Goal: Task Accomplishment & Management: Manage account settings

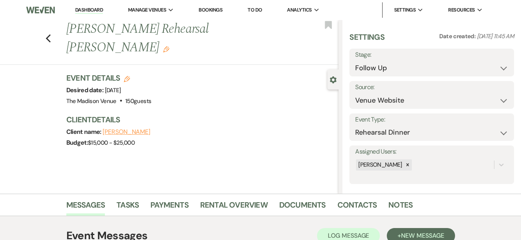
select select "9"
select select "5"
select select "11"
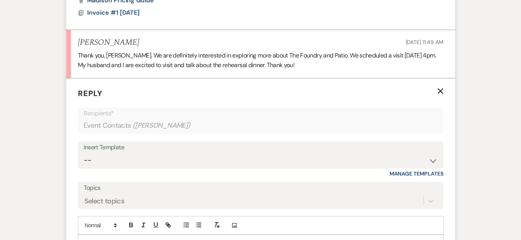
scroll to position [983, 0]
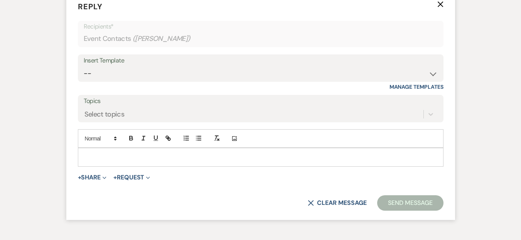
click at [123, 148] on div at bounding box center [260, 157] width 365 height 18
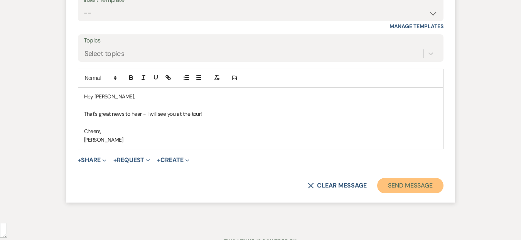
click at [386, 184] on button "Send Message" at bounding box center [410, 185] width 66 height 15
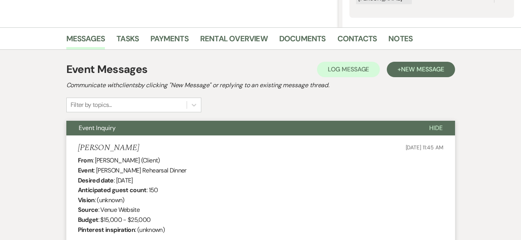
scroll to position [15, 0]
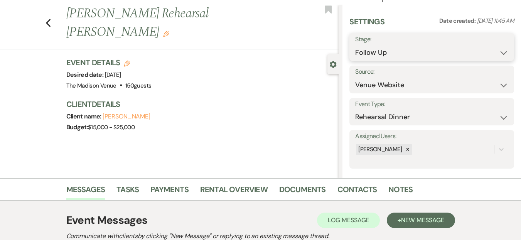
click at [388, 46] on select "Inquiry Follow Up Tour Requested Tour Confirmed Toured Proposal Sent Booked Lost" at bounding box center [431, 52] width 153 height 15
select select "4"
click at [355, 45] on select "Inquiry Follow Up Tour Requested Tour Confirmed Toured Proposal Sent Booked Lost" at bounding box center [431, 52] width 153 height 15
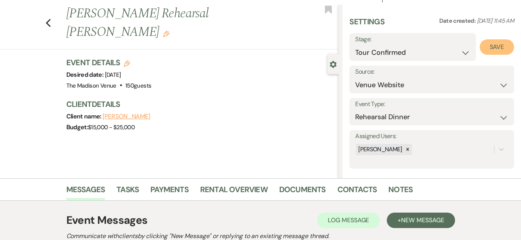
drag, startPoint x: 486, startPoint y: 47, endPoint x: 333, endPoint y: 29, distance: 153.8
click at [486, 47] on button "Save" at bounding box center [497, 46] width 34 height 15
click at [58, 15] on div "Previous [PERSON_NAME] Rehearsal Dinner - [PERSON_NAME] Edit Bookmark" at bounding box center [167, 27] width 342 height 45
click at [51, 19] on icon "Previous" at bounding box center [49, 23] width 6 height 9
select select "9"
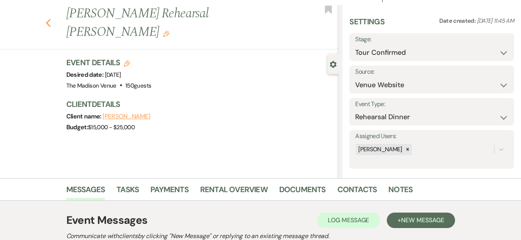
select select "9"
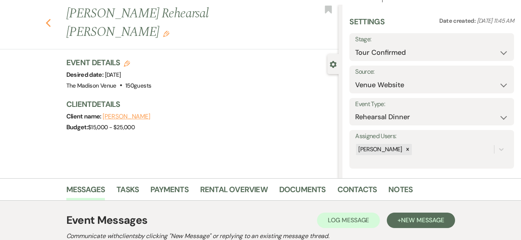
select select "9"
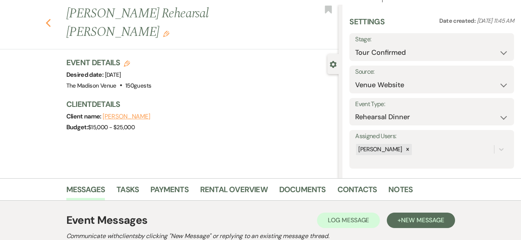
select select "9"
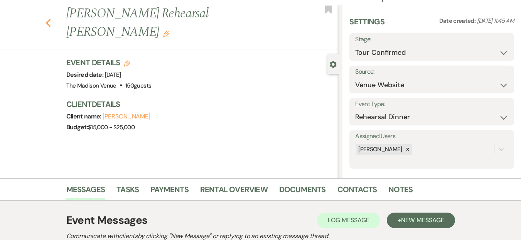
select select "9"
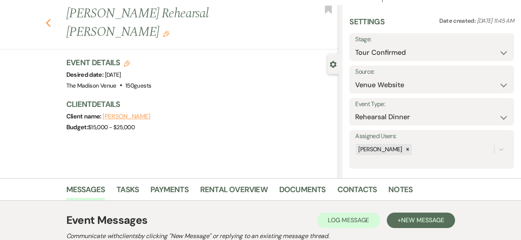
select select "9"
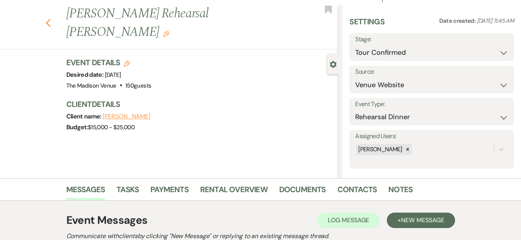
select select "9"
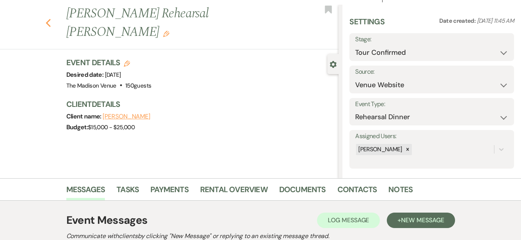
select select "9"
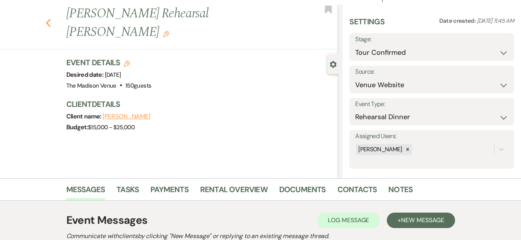
select select "9"
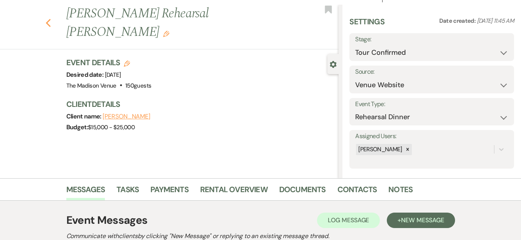
select select "9"
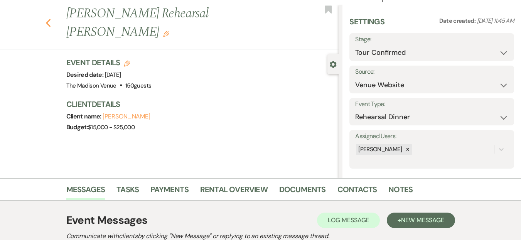
select select "9"
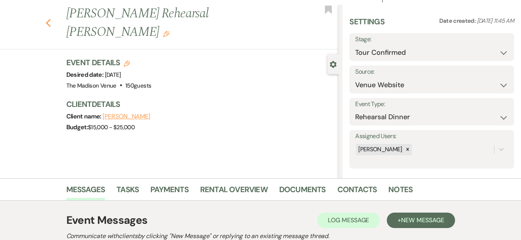
select select "9"
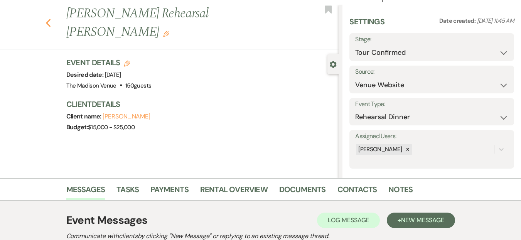
select select "9"
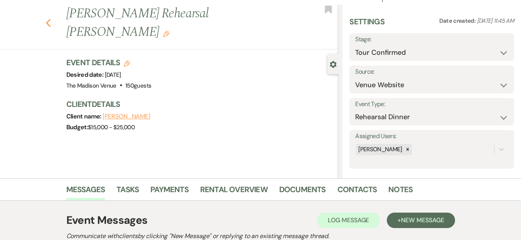
select select "9"
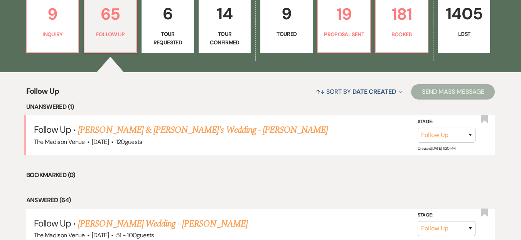
click at [311, 31] on link "9 Toured" at bounding box center [286, 24] width 52 height 58
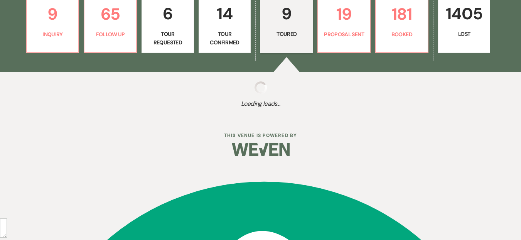
scroll to position [229, 0]
select select "5"
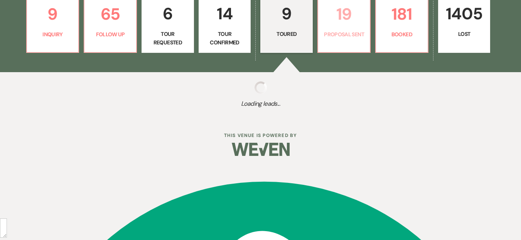
select select "5"
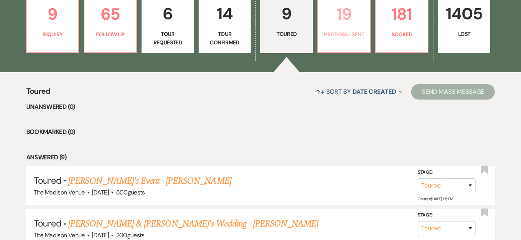
click at [339, 37] on p "Proposal Sent" at bounding box center [344, 34] width 42 height 8
select select "6"
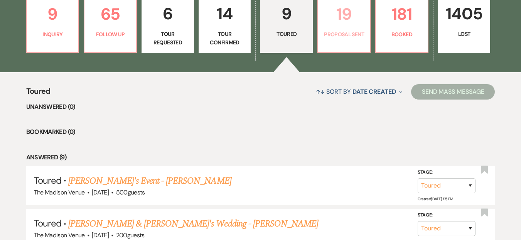
select select "6"
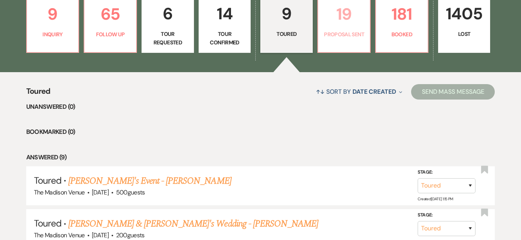
select select "6"
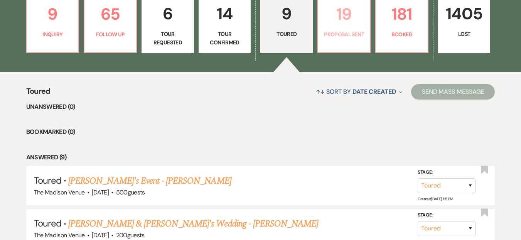
select select "6"
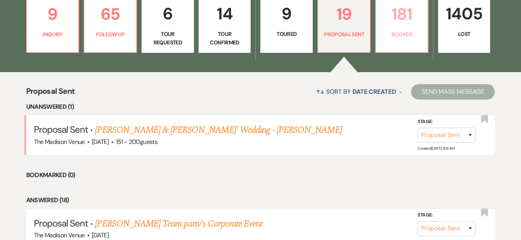
click at [385, 15] on p "181" at bounding box center [402, 14] width 42 height 26
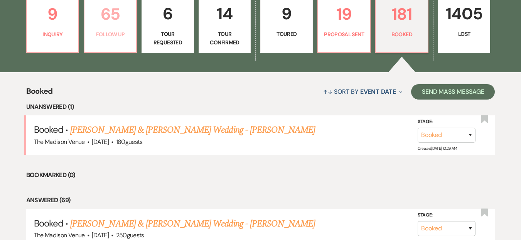
click at [113, 24] on p "65" at bounding box center [110, 14] width 42 height 26
select select "9"
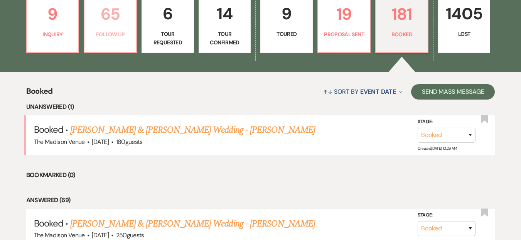
select select "9"
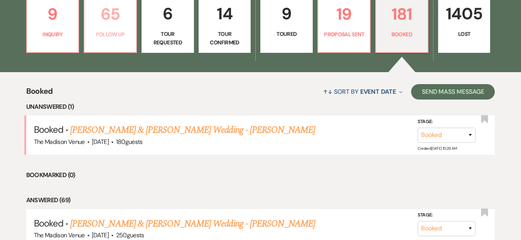
select select "9"
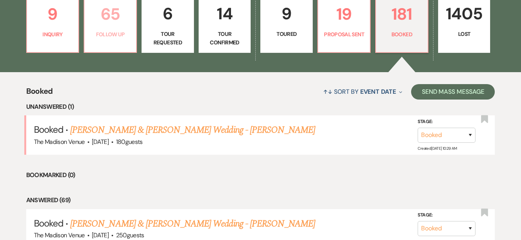
select select "9"
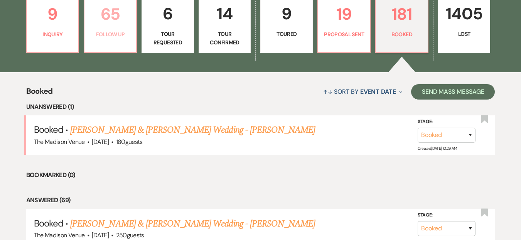
select select "9"
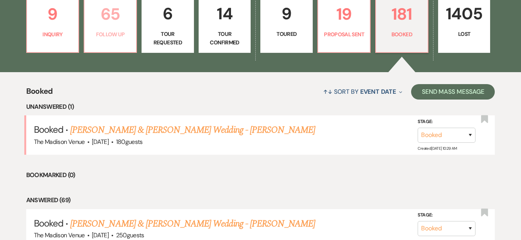
select select "9"
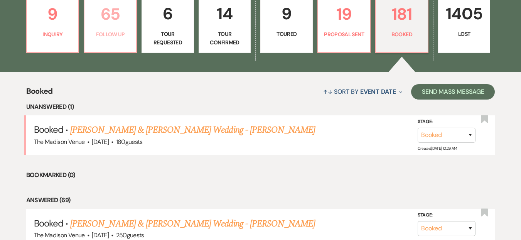
select select "9"
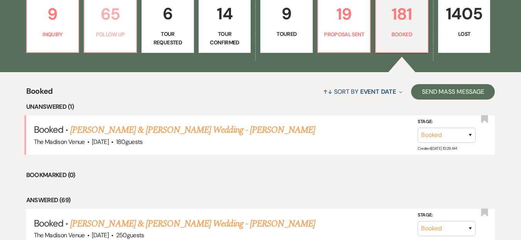
select select "9"
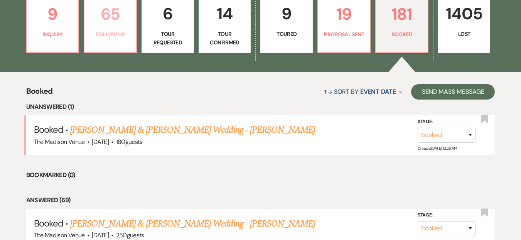
select select "9"
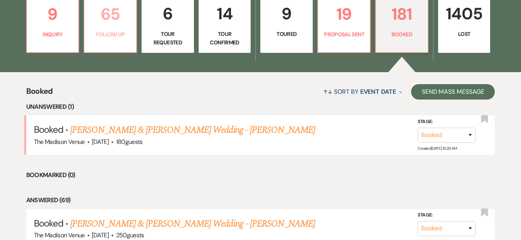
select select "9"
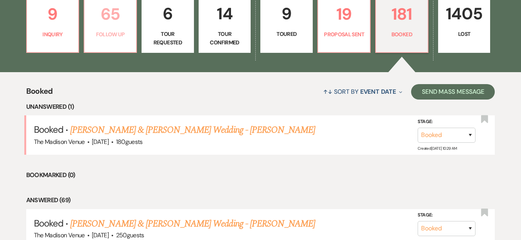
select select "9"
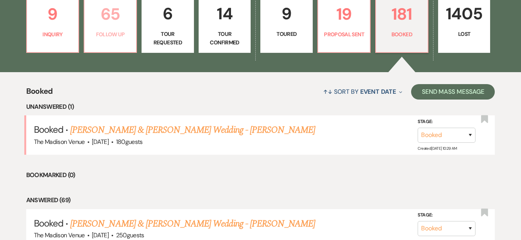
select select "9"
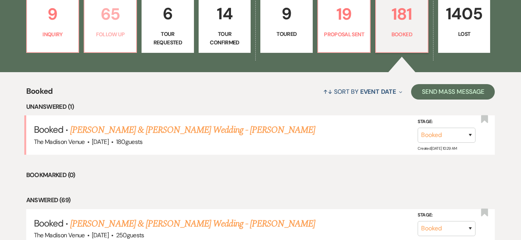
select select "9"
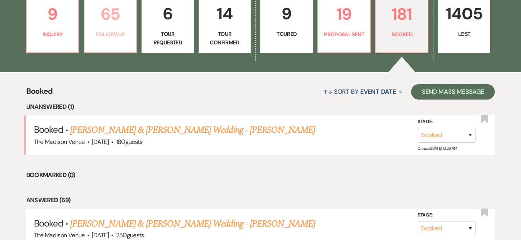
select select "9"
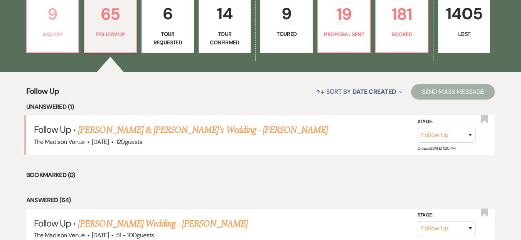
click at [44, 25] on p "9" at bounding box center [53, 14] width 42 height 26
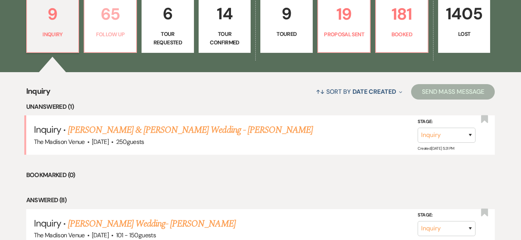
click at [116, 20] on p "65" at bounding box center [110, 14] width 42 height 26
select select "9"
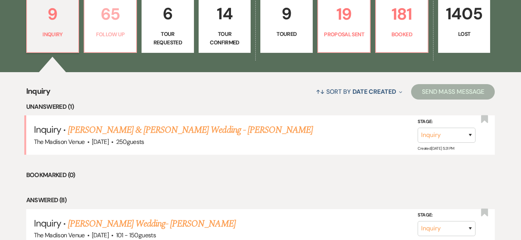
select select "9"
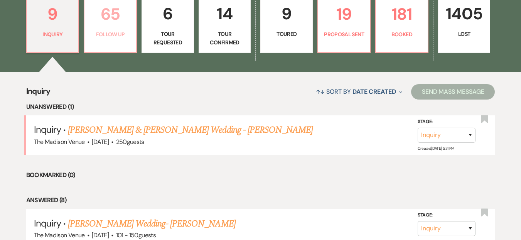
select select "9"
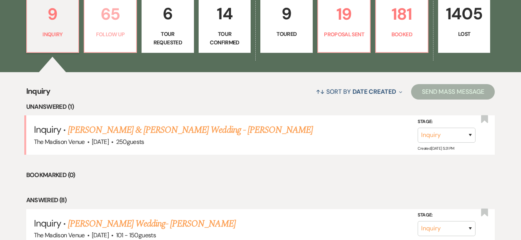
select select "9"
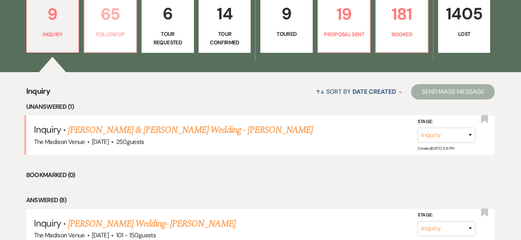
select select "9"
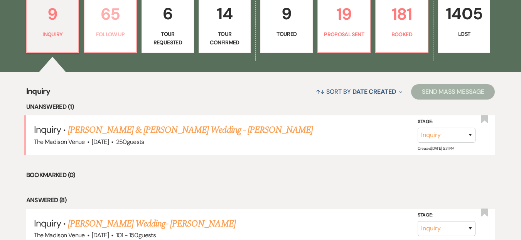
select select "9"
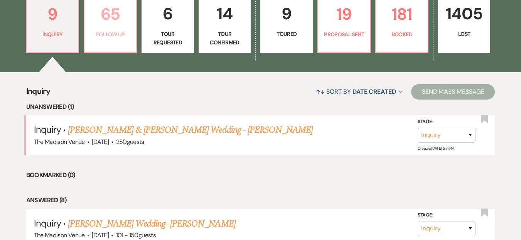
select select "9"
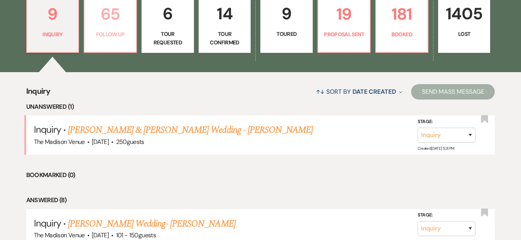
select select "9"
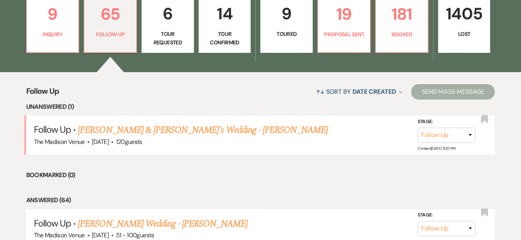
click at [199, 86] on div "↑↓ Sort By Date Created Expand Send Mass Message" at bounding box center [277, 91] width 436 height 20
click at [138, 129] on link "[PERSON_NAME] & [PERSON_NAME]'s Wedding - [PERSON_NAME]" at bounding box center [203, 130] width 250 height 14
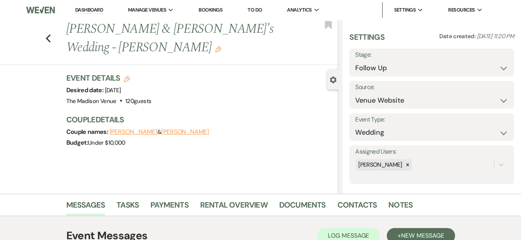
click at [84, 16] on li "Dashboard" at bounding box center [88, 9] width 35 height 15
click at [84, 12] on link "Dashboard" at bounding box center [89, 10] width 28 height 7
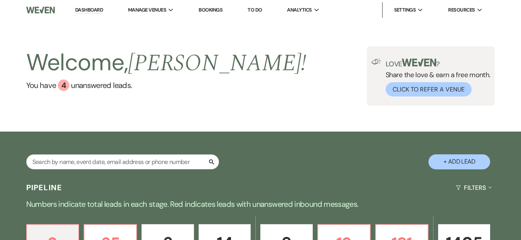
click at [91, 13] on link "Dashboard" at bounding box center [89, 10] width 28 height 7
click at [226, 112] on div "Welcome, [PERSON_NAME] ! You have 4 unanswered lead s . Love ? Share the love &…" at bounding box center [260, 75] width 521 height 111
click at [197, 99] on div "Welcome, [PERSON_NAME] ! You have 4 unanswered lead s . Love ? Share the love &…" at bounding box center [260, 75] width 521 height 59
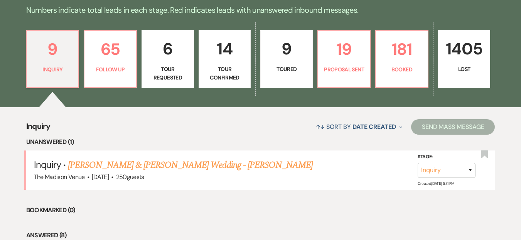
scroll to position [13, 0]
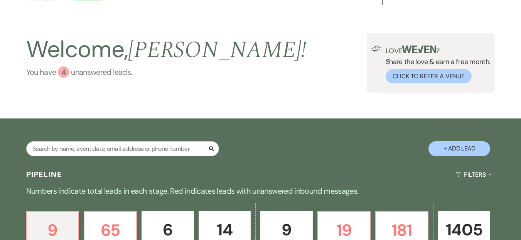
click at [116, 73] on link "You have 4 unanswered lead s ." at bounding box center [166, 72] width 280 height 12
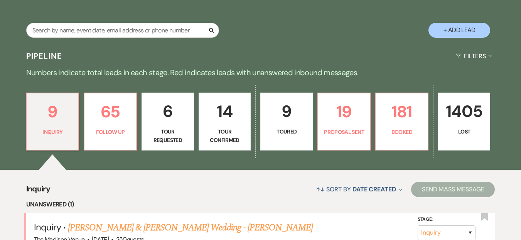
scroll to position [282, 0]
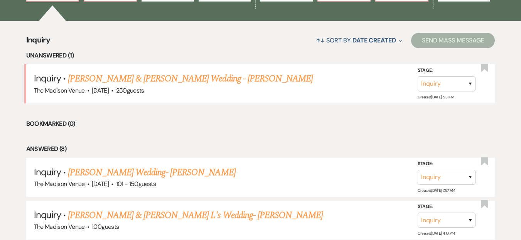
scroll to position [280, 0]
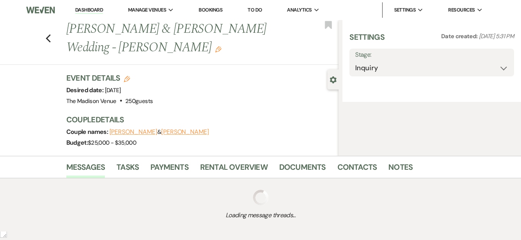
scroll to position [14, 0]
select select "5"
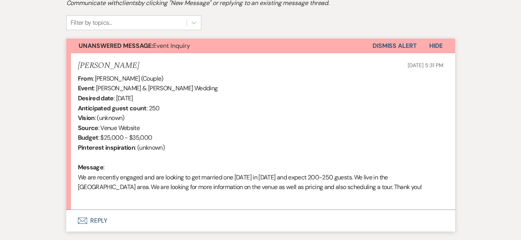
scroll to position [301, 0]
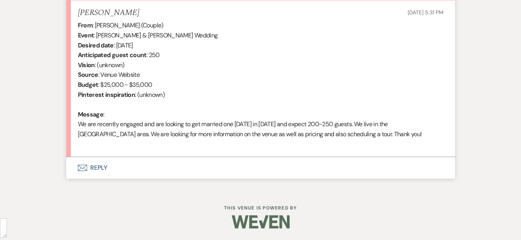
click at [124, 132] on div "From : [PERSON_NAME] (Couple) Event : [PERSON_NAME] & [PERSON_NAME] Wedding Des…" at bounding box center [261, 84] width 366 height 128
type textarea "looking"
click at [124, 132] on div "From : [PERSON_NAME] (Couple) Event : [PERSON_NAME] & [PERSON_NAME] Wedding Des…" at bounding box center [261, 84] width 366 height 128
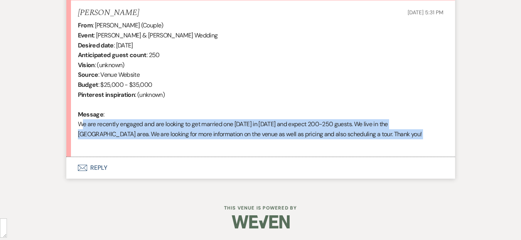
click at [124, 132] on div "From : [PERSON_NAME] (Couple) Event : [PERSON_NAME] & [PERSON_NAME] Wedding Des…" at bounding box center [261, 84] width 366 height 128
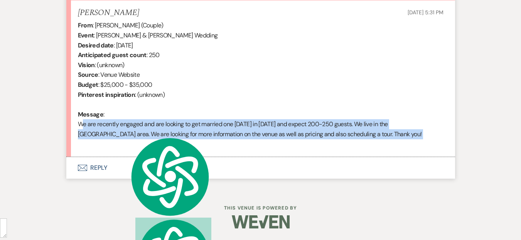
click at [124, 132] on div "From : [PERSON_NAME] (Couple) Event : [PERSON_NAME] & [PERSON_NAME] Wedding Des…" at bounding box center [261, 84] width 366 height 128
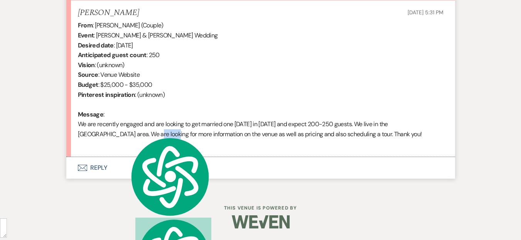
click at [124, 132] on div "From : [PERSON_NAME] (Couple) Event : [PERSON_NAME] & [PERSON_NAME] Wedding Des…" at bounding box center [261, 84] width 366 height 128
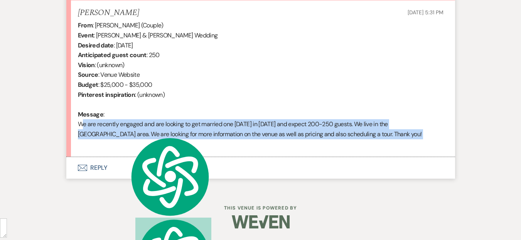
click at [124, 132] on div "From : [PERSON_NAME] (Couple) Event : [PERSON_NAME] & [PERSON_NAME] Wedding Des…" at bounding box center [261, 84] width 366 height 128
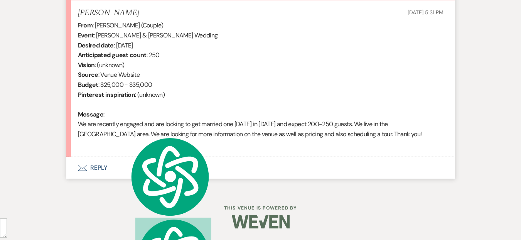
click at [153, 95] on div "From : [PERSON_NAME] (Couple) Event : [PERSON_NAME] & [PERSON_NAME] Wedding Des…" at bounding box center [261, 84] width 366 height 128
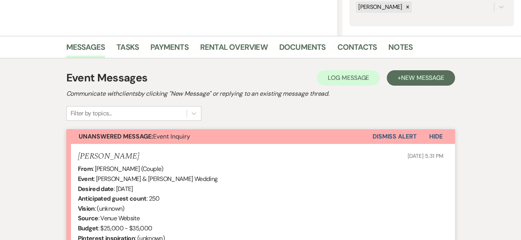
scroll to position [0, 0]
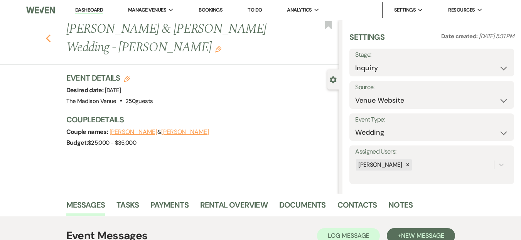
click at [51, 38] on icon "Previous" at bounding box center [49, 38] width 6 height 9
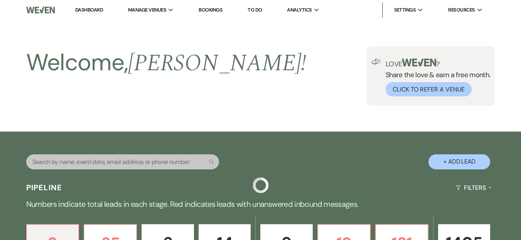
scroll to position [280, 0]
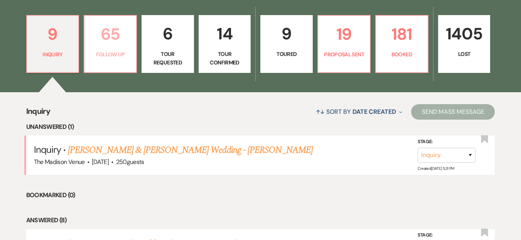
click at [122, 63] on link "65 Follow Up" at bounding box center [110, 44] width 53 height 58
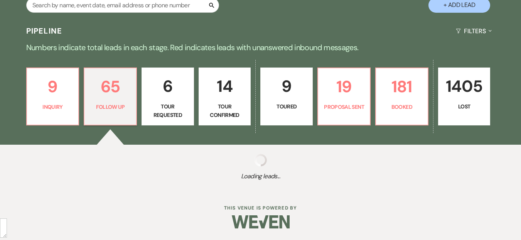
select select "9"
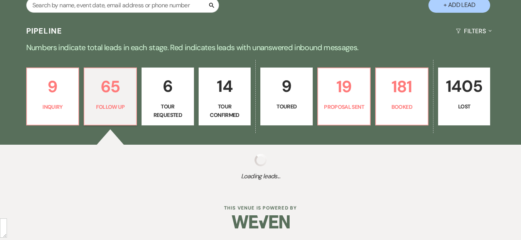
select select "9"
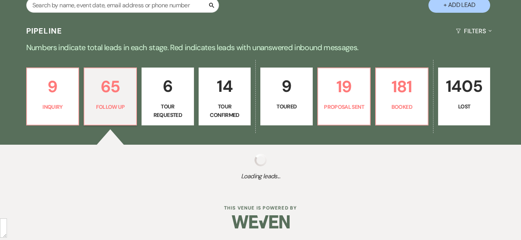
select select "9"
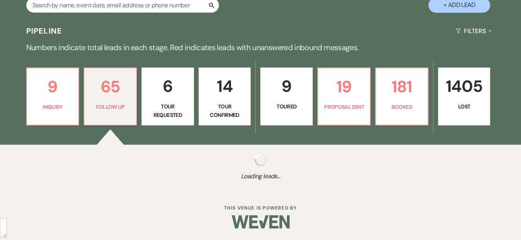
select select "9"
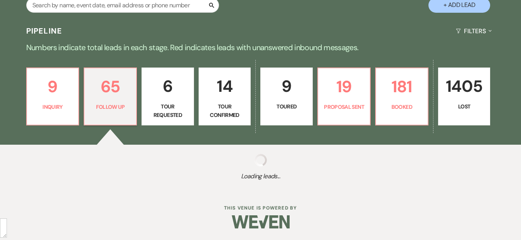
select select "9"
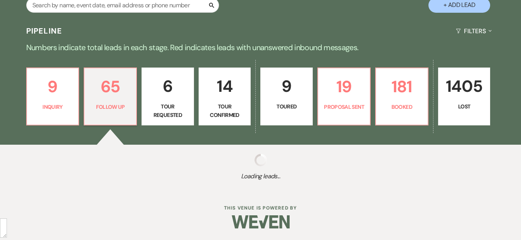
select select "9"
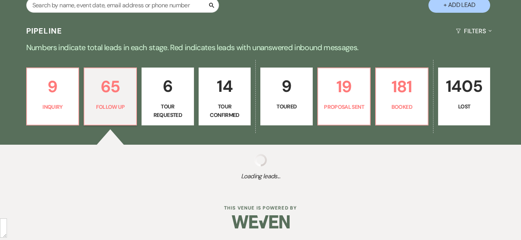
select select "9"
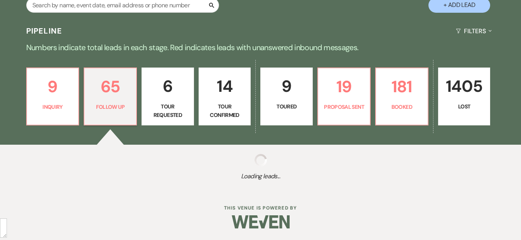
select select "9"
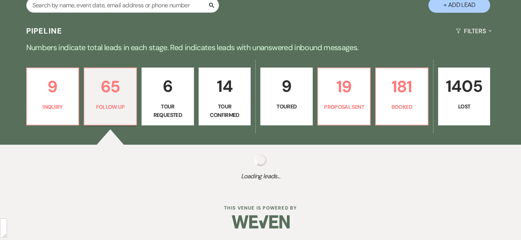
select select "9"
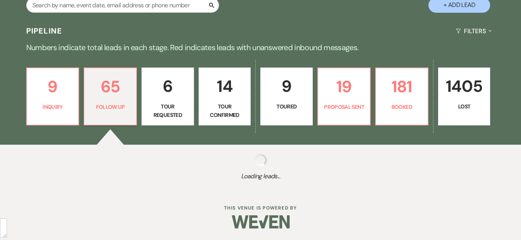
select select "9"
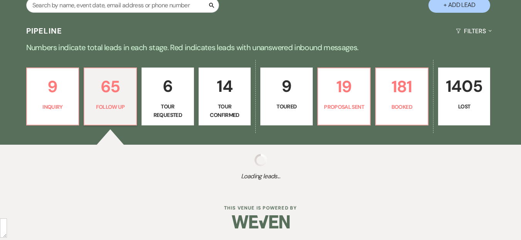
select select "9"
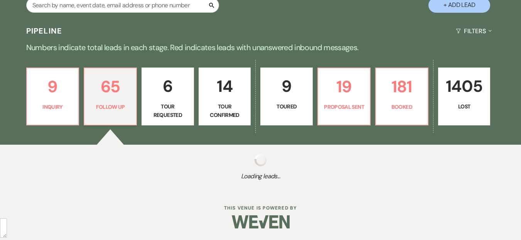
select select "9"
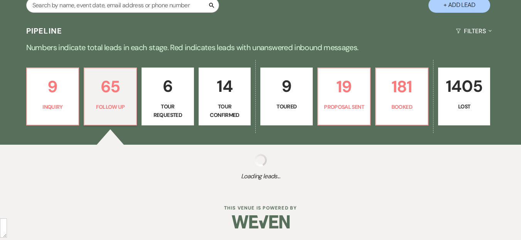
select select "9"
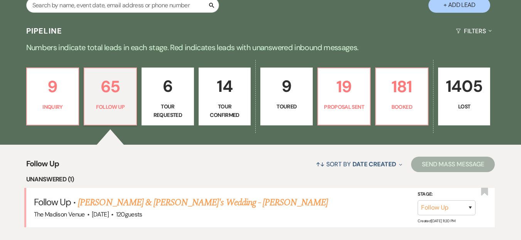
scroll to position [209, 0]
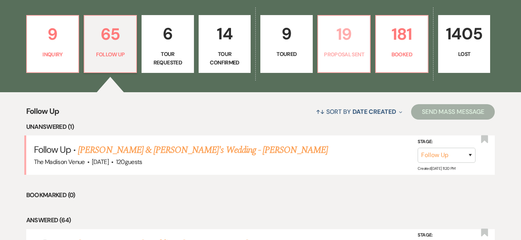
click at [341, 53] on p "Proposal Sent" at bounding box center [344, 54] width 42 height 8
select select "6"
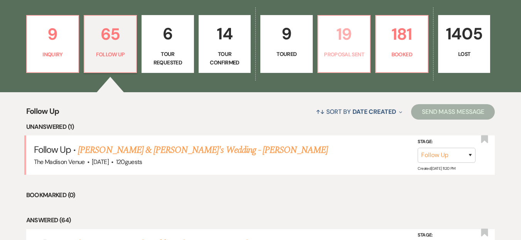
select select "6"
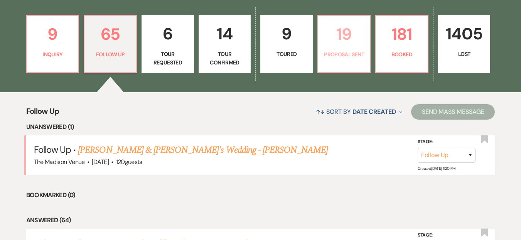
select select "6"
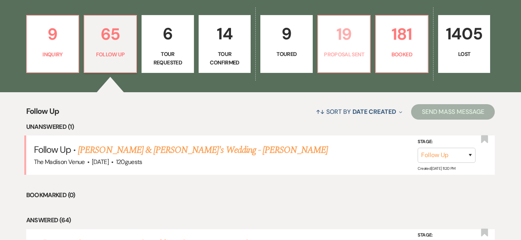
select select "6"
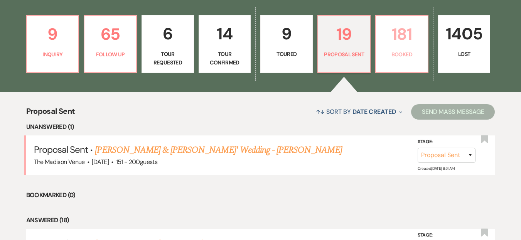
click at [386, 62] on link "181 Booked" at bounding box center [401, 44] width 53 height 58
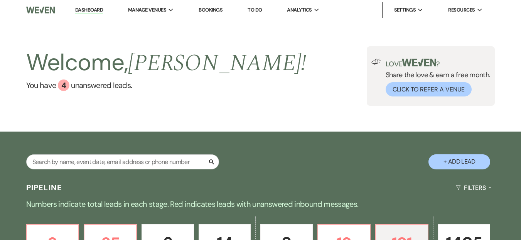
click at [84, 7] on link "Dashboard" at bounding box center [89, 10] width 28 height 7
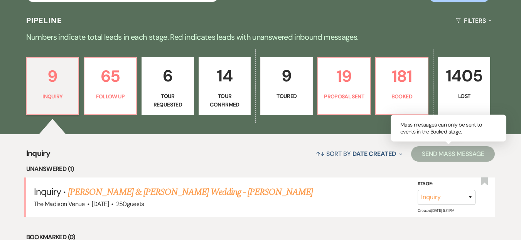
scroll to position [147, 0]
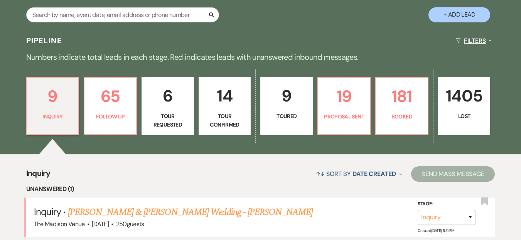
click at [469, 34] on button "Filters Expand" at bounding box center [474, 40] width 42 height 20
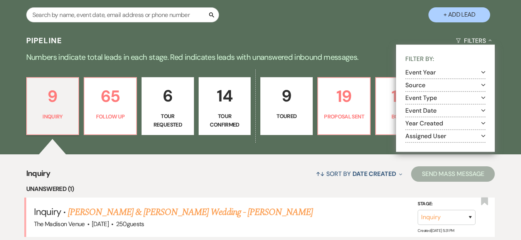
click at [440, 137] on button "Assigned User Expand" at bounding box center [445, 136] width 80 height 6
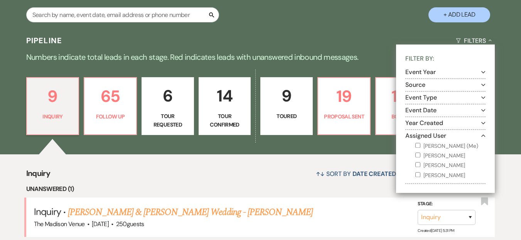
click at [439, 137] on button "Assigned User Collapse" at bounding box center [445, 136] width 80 height 6
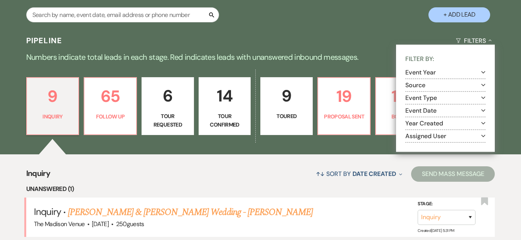
click at [438, 137] on button "Assigned User Expand" at bounding box center [445, 136] width 80 height 6
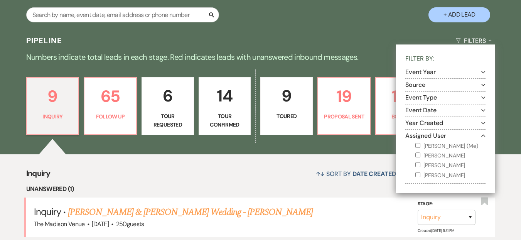
click at [439, 148] on label "Daryl Licursi (Me)" at bounding box center [450, 146] width 70 height 10
click at [420, 148] on input "Daryl Licursi (Me)" at bounding box center [417, 145] width 5 height 5
checkbox input "true"
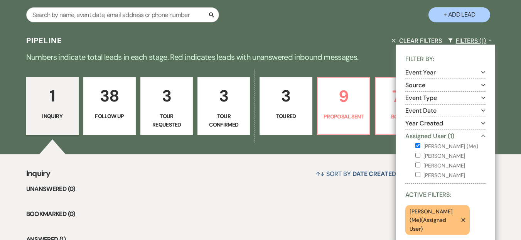
click at [465, 37] on button "Filters (1) Collapse" at bounding box center [470, 40] width 50 height 20
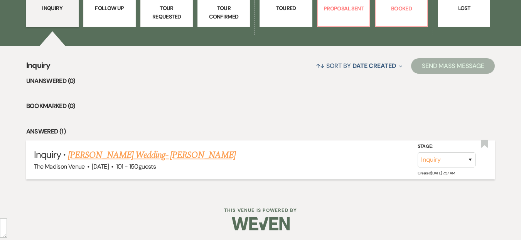
scroll to position [251, 0]
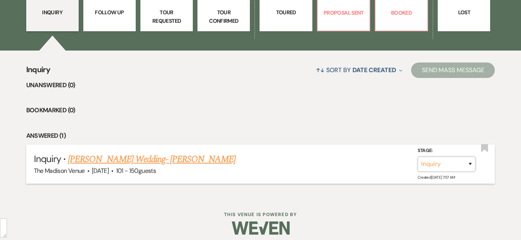
click at [448, 162] on select "Inquiry Follow Up Tour Requested Tour Confirmed Toured Proposal Sent Booked Lost" at bounding box center [447, 164] width 58 height 15
select select "9"
click at [418, 157] on select "Inquiry Follow Up Tour Requested Tour Confirmed Toured Proposal Sent Booked Lost" at bounding box center [447, 164] width 58 height 15
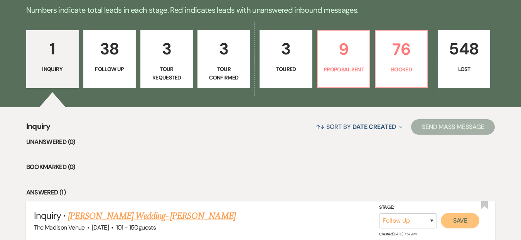
click at [465, 224] on button "Save" at bounding box center [460, 220] width 39 height 15
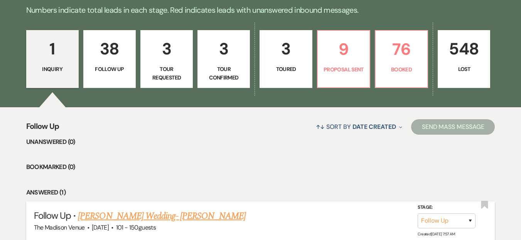
scroll to position [175, 0]
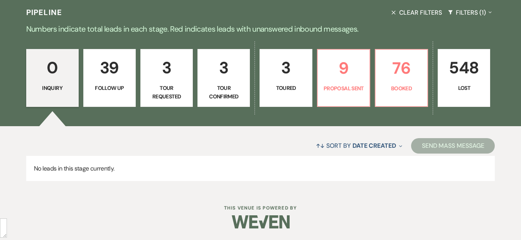
click at [262, 157] on p "No leads in this stage currently." at bounding box center [260, 168] width 469 height 25
click at [155, 76] on p "3" at bounding box center [166, 68] width 42 height 26
select select "2"
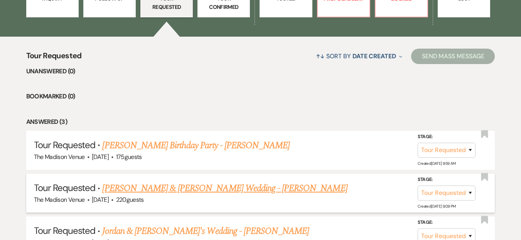
scroll to position [96, 0]
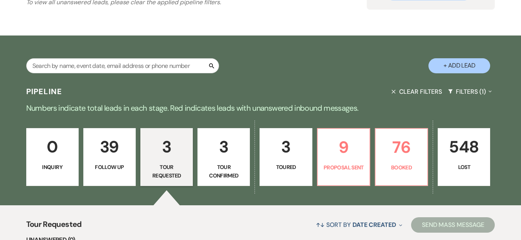
click at [293, 157] on p "3" at bounding box center [286, 147] width 42 height 26
select select "5"
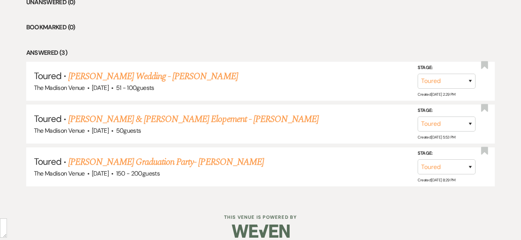
scroll to position [343, 0]
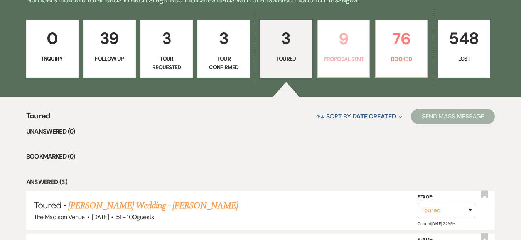
click at [353, 40] on p "9" at bounding box center [343, 39] width 42 height 26
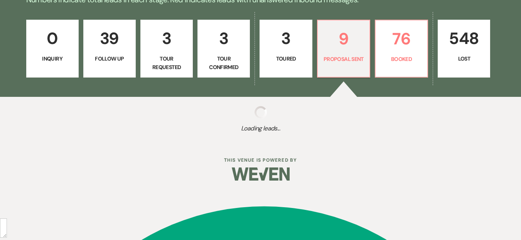
select select "6"
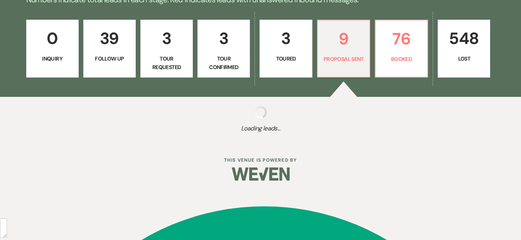
select select "6"
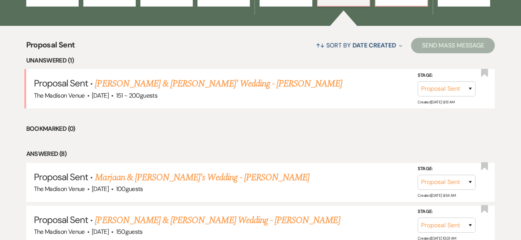
scroll to position [433, 0]
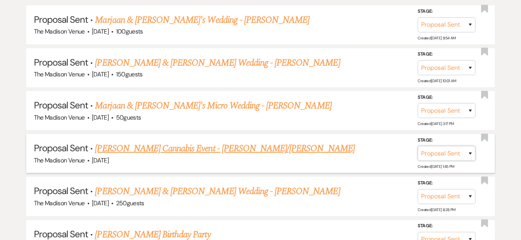
click at [457, 158] on select "Inquiry Follow Up Tour Requested Tour Confirmed Toured Proposal Sent Booked Lost" at bounding box center [447, 153] width 58 height 15
select select "7"
click at [418, 146] on select "Inquiry Follow Up Tour Requested Tour Confirmed Toured Proposal Sent Booked Lost" at bounding box center [447, 153] width 58 height 15
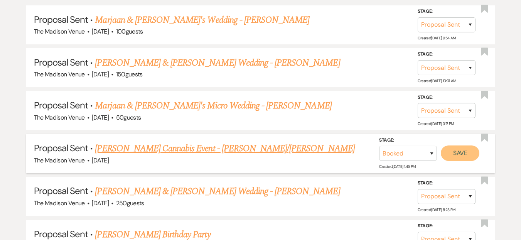
click at [463, 157] on button "Save" at bounding box center [460, 152] width 39 height 15
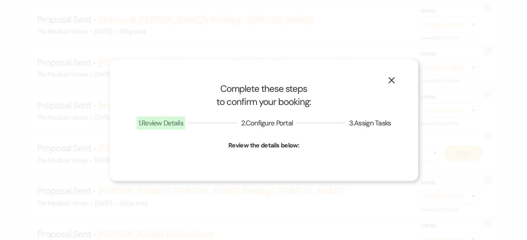
scroll to position [433, 0]
select select "13"
select select "775"
select select "false"
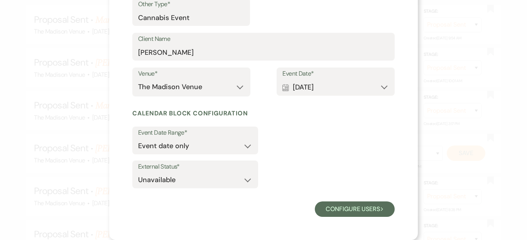
scroll to position [0, 0]
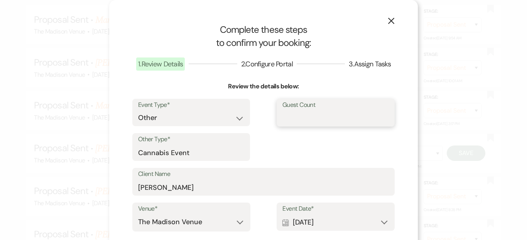
click at [295, 113] on input "Guest Count" at bounding box center [335, 117] width 106 height 15
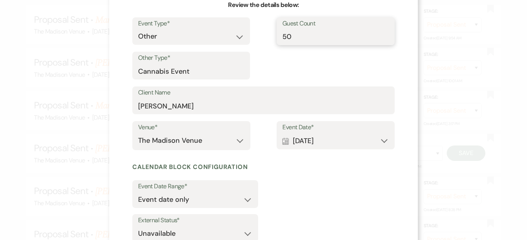
scroll to position [135, 0]
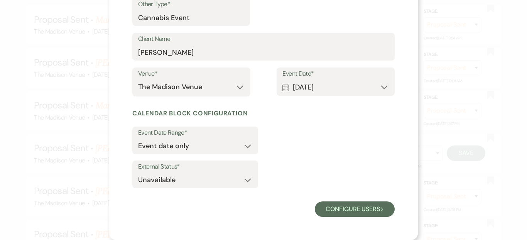
type input "50"
click at [314, 165] on div "External Status* Available Unavailable" at bounding box center [263, 175] width 262 height 31
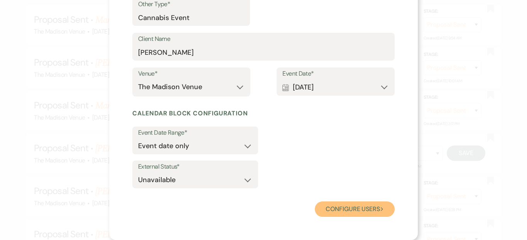
click at [347, 206] on button "Configure users Next" at bounding box center [355, 208] width 80 height 15
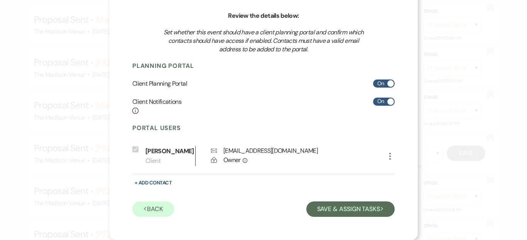
scroll to position [71, 0]
click at [356, 217] on div "X Complete these steps to confirm your booking: 1 . Review Details 2 . Configur…" at bounding box center [263, 84] width 308 height 310
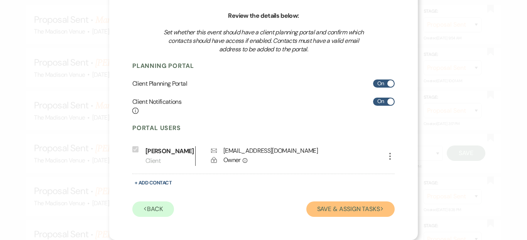
click at [352, 204] on button "Save & Assign Tasks Next" at bounding box center [350, 208] width 88 height 15
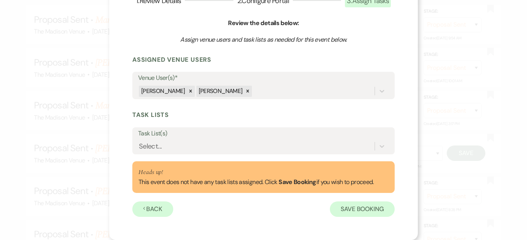
scroll to position [63, 0]
click at [352, 214] on button "Save Booking" at bounding box center [362, 208] width 65 height 15
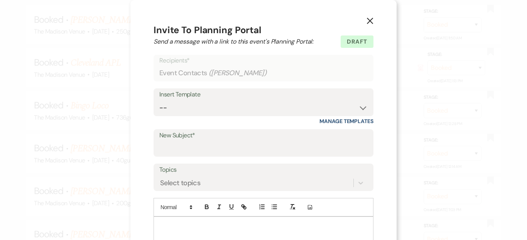
click at [364, 15] on button "X" at bounding box center [370, 20] width 12 height 13
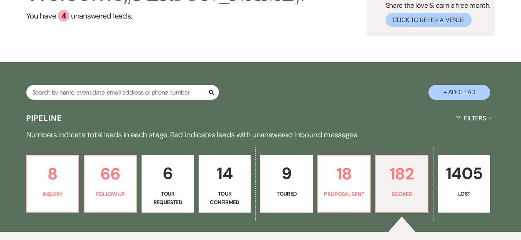
scroll to position [155, 0]
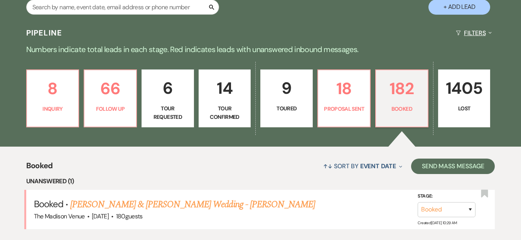
click at [479, 39] on button "Filters Expand" at bounding box center [474, 33] width 42 height 20
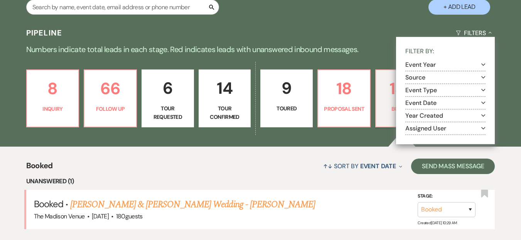
click at [445, 126] on button "Assigned User Expand" at bounding box center [445, 128] width 80 height 6
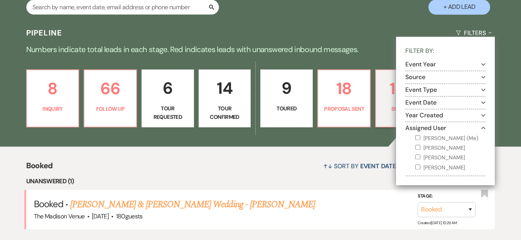
click at [431, 133] on label "Daryl Licursi (Me)" at bounding box center [450, 138] width 70 height 10
click at [420, 135] on input "Daryl Licursi (Me)" at bounding box center [417, 137] width 5 height 5
click at [431, 137] on label "Daryl Licursi (Me)" at bounding box center [450, 138] width 70 height 10
click at [420, 137] on input "Daryl Licursi (Me)" at bounding box center [417, 137] width 5 height 5
click at [420, 138] on input "Daryl Licursi (Me)" at bounding box center [417, 137] width 5 height 5
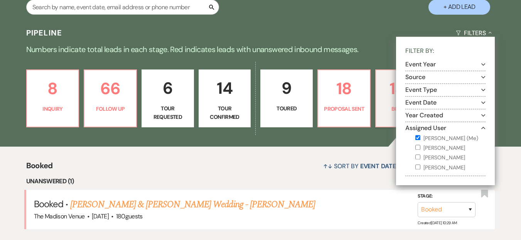
checkbox input "true"
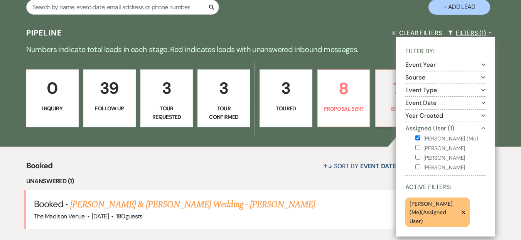
click at [487, 30] on button "Filters (1) Collapse" at bounding box center [470, 33] width 50 height 20
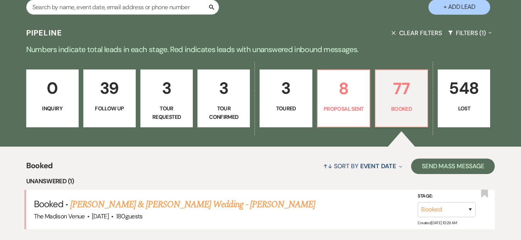
click at [506, 82] on div "0 Inquiry 39 Follow Up 3 Tour Requested 3 Tour Confirmed 3 Toured 8 Proposal Se…" at bounding box center [260, 103] width 521 height 86
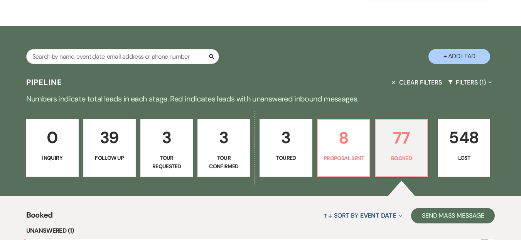
scroll to position [193, 0]
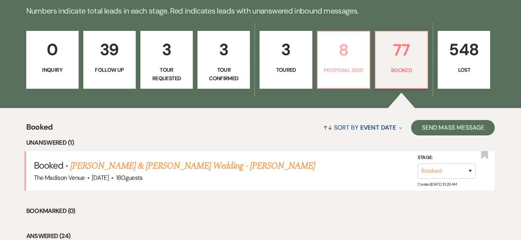
click at [347, 64] on link "8 Proposal Sent" at bounding box center [343, 60] width 53 height 58
select select "6"
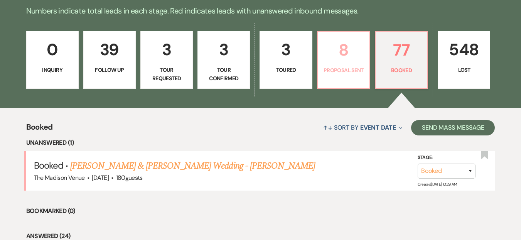
select select "6"
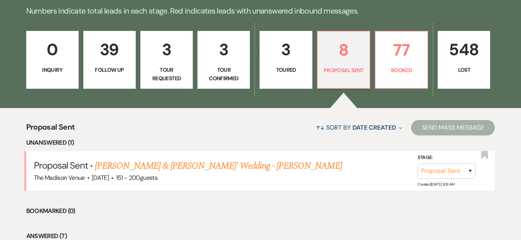
click at [294, 73] on p "Toured" at bounding box center [286, 70] width 42 height 8
select select "5"
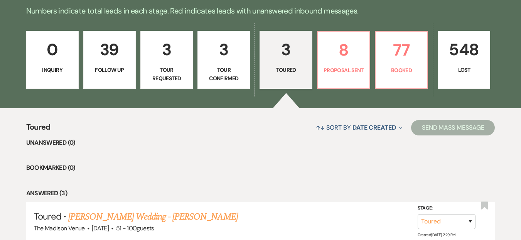
click at [233, 69] on p "Tour Confirmed" at bounding box center [223, 74] width 42 height 17
select select "4"
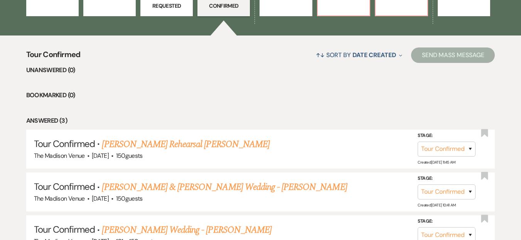
scroll to position [91, 0]
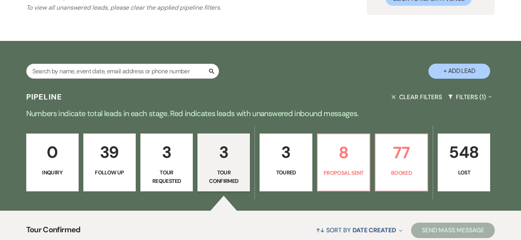
click at [156, 160] on p "3" at bounding box center [166, 152] width 42 height 26
select select "2"
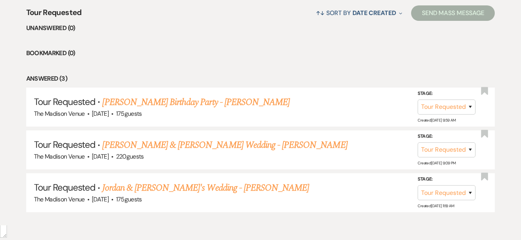
scroll to position [75, 0]
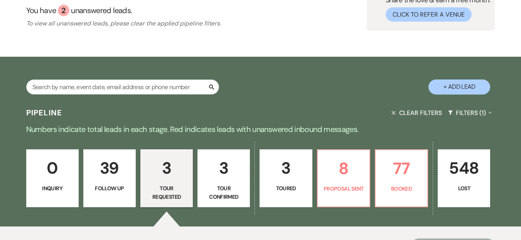
click at [112, 164] on p "39" at bounding box center [109, 168] width 42 height 26
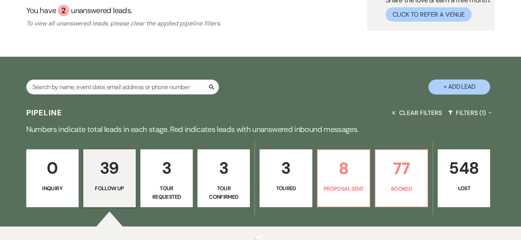
select select "9"
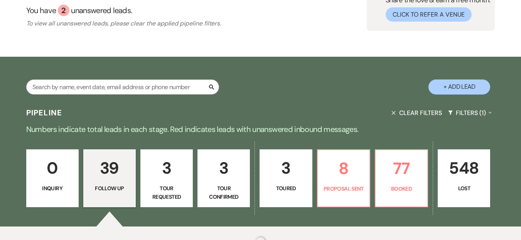
select select "9"
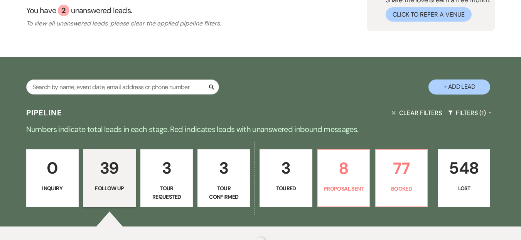
select select "9"
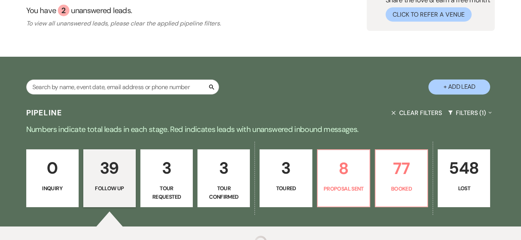
select select "9"
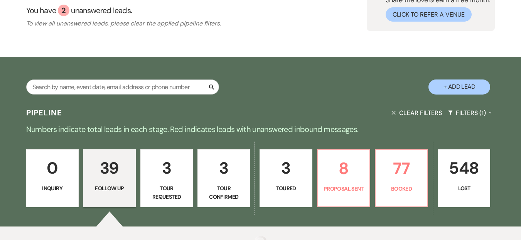
select select "9"
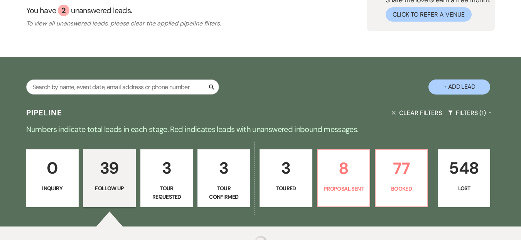
select select "9"
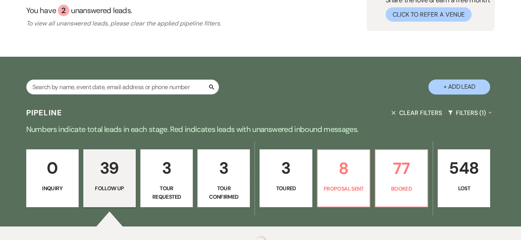
select select "9"
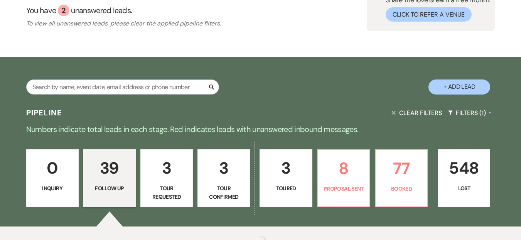
select select "9"
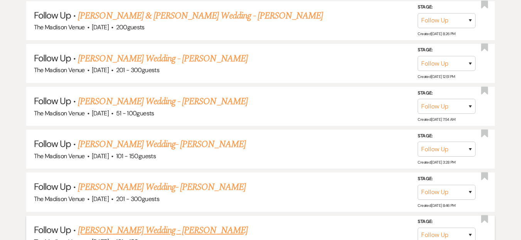
scroll to position [645, 0]
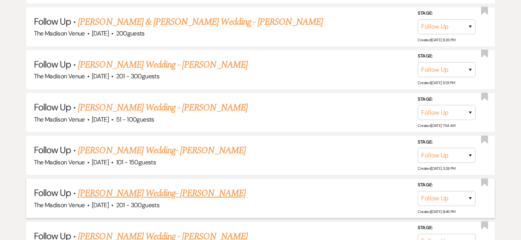
click at [177, 191] on link "[PERSON_NAME] Wedding- [PERSON_NAME]" at bounding box center [161, 193] width 167 height 14
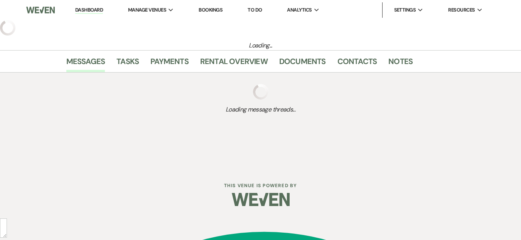
select select "9"
select select "2"
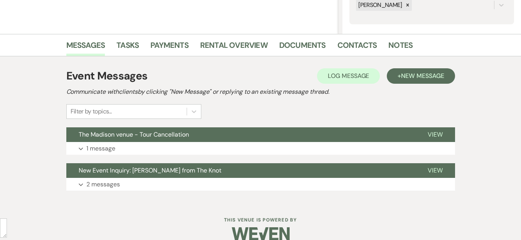
scroll to position [172, 0]
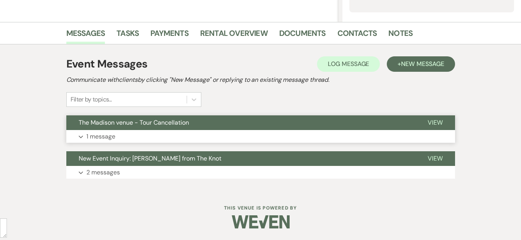
click at [149, 136] on button "Expand 1 message" at bounding box center [260, 136] width 389 height 13
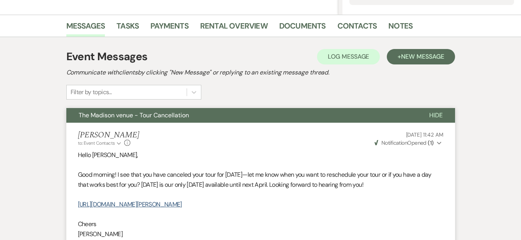
scroll to position [0, 0]
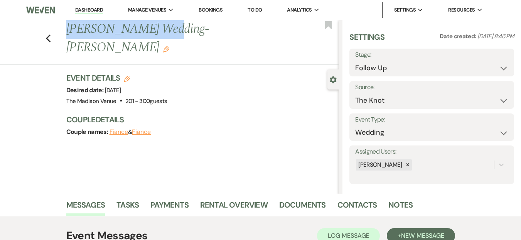
drag, startPoint x: 72, startPoint y: 30, endPoint x: 158, endPoint y: 31, distance: 86.0
click at [158, 31] on h1 "Alana Mastrangelo's Wedding- Daryl Edit" at bounding box center [173, 38] width 215 height 37
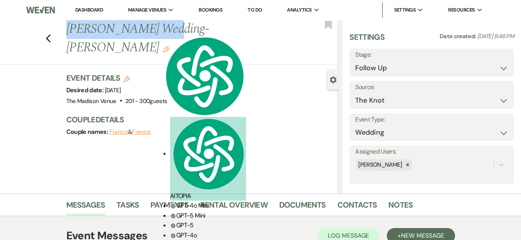
copy h1 "Alana Mastrangelo"
click at [51, 34] on icon "Previous" at bounding box center [49, 38] width 6 height 9
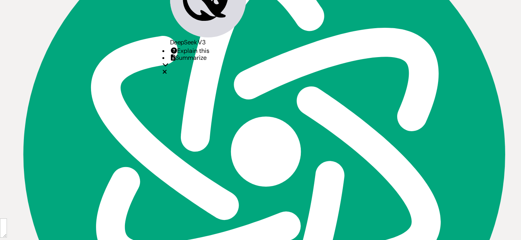
select select "9"
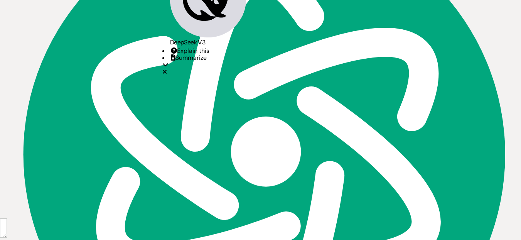
select select "9"
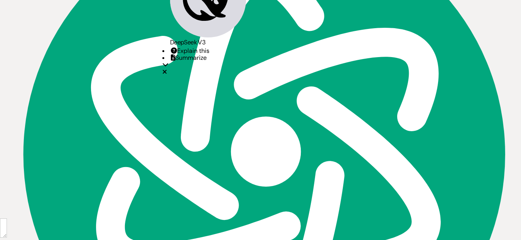
select select "9"
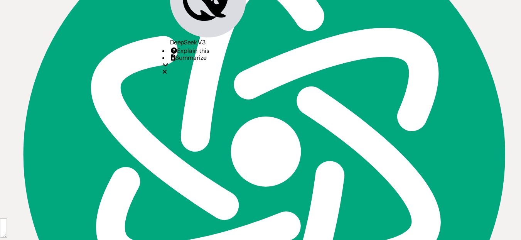
select select "9"
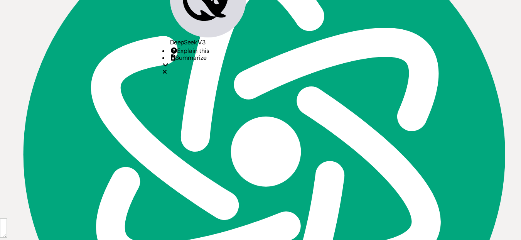
select select "9"
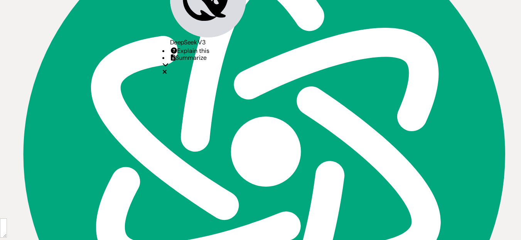
select select "9"
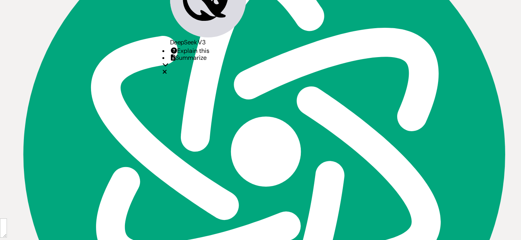
select select "9"
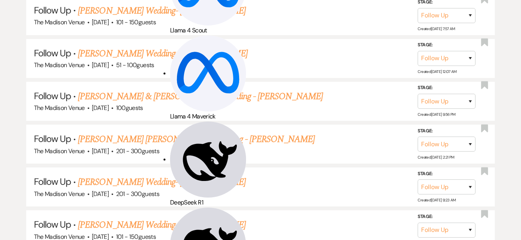
scroll to position [0, 0]
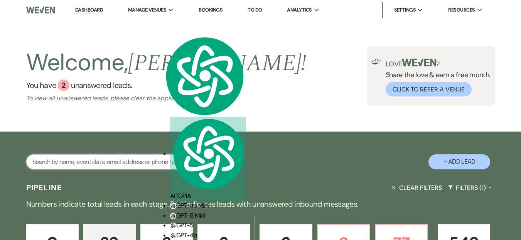
click at [118, 163] on input "text" at bounding box center [122, 161] width 193 height 15
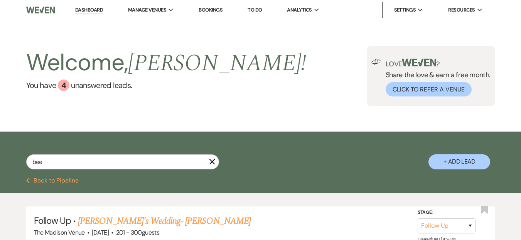
scroll to position [161, 0]
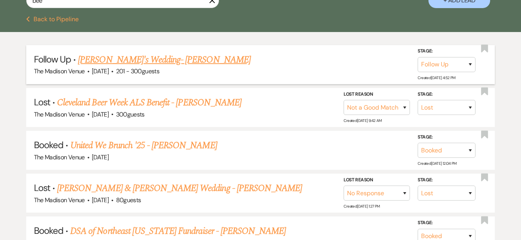
click at [162, 60] on link "[PERSON_NAME]'s Wedding- [PERSON_NAME]" at bounding box center [164, 60] width 173 height 14
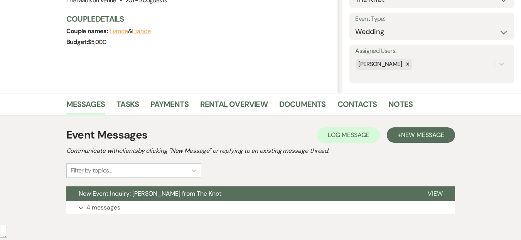
scroll to position [136, 0]
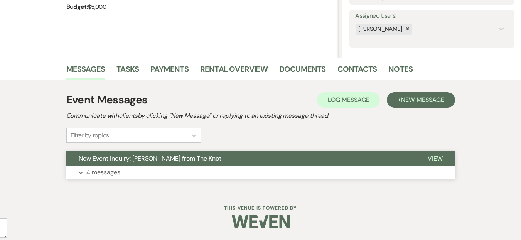
click at [171, 159] on span "New Event Inquiry: Madyson Bee from The Knot" at bounding box center [150, 158] width 143 height 8
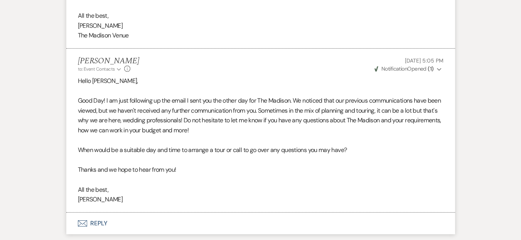
scroll to position [1068, 0]
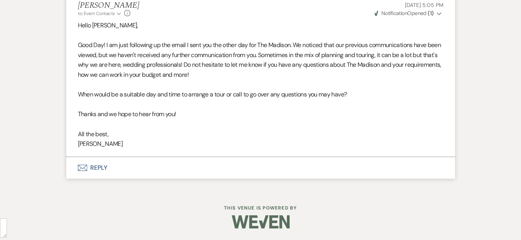
drag, startPoint x: 78, startPoint y: 24, endPoint x: 123, endPoint y: 144, distance: 127.9
click at [123, 144] on div "Hello Madyson, Good Day! I am just following up the email I sent you the other …" at bounding box center [261, 84] width 366 height 128
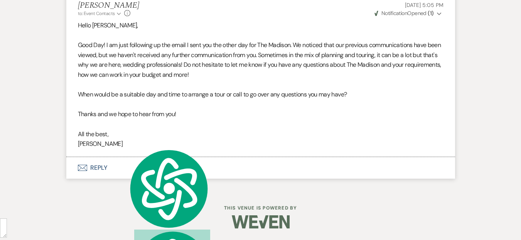
click at [189, 140] on p "[PERSON_NAME]" at bounding box center [261, 144] width 366 height 10
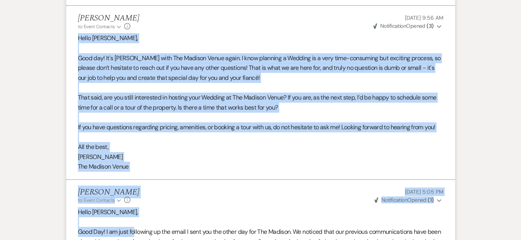
scroll to position [909, 0]
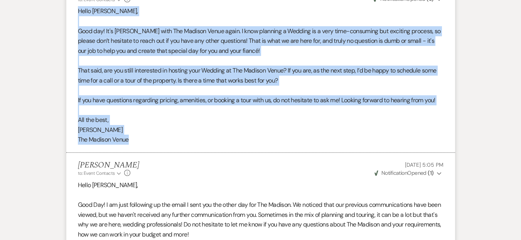
drag, startPoint x: 76, startPoint y: 108, endPoint x: 130, endPoint y: 145, distance: 65.7
click at [132, 147] on li "Cherron Bielfeldt to: Event Contacts Expand Info Aug 15, 2025, 9:56 AM Weven Ch…" at bounding box center [260, 66] width 389 height 174
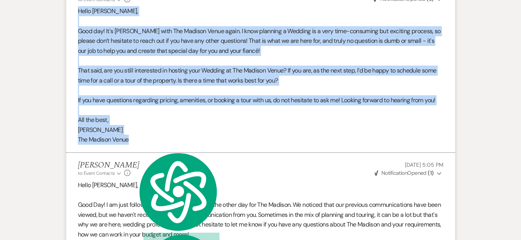
copy div "Hello Madyson, Good day! It's Cherron Bielfeldt with The Madison Venue again. I…"
